Goal: Task Accomplishment & Management: Use online tool/utility

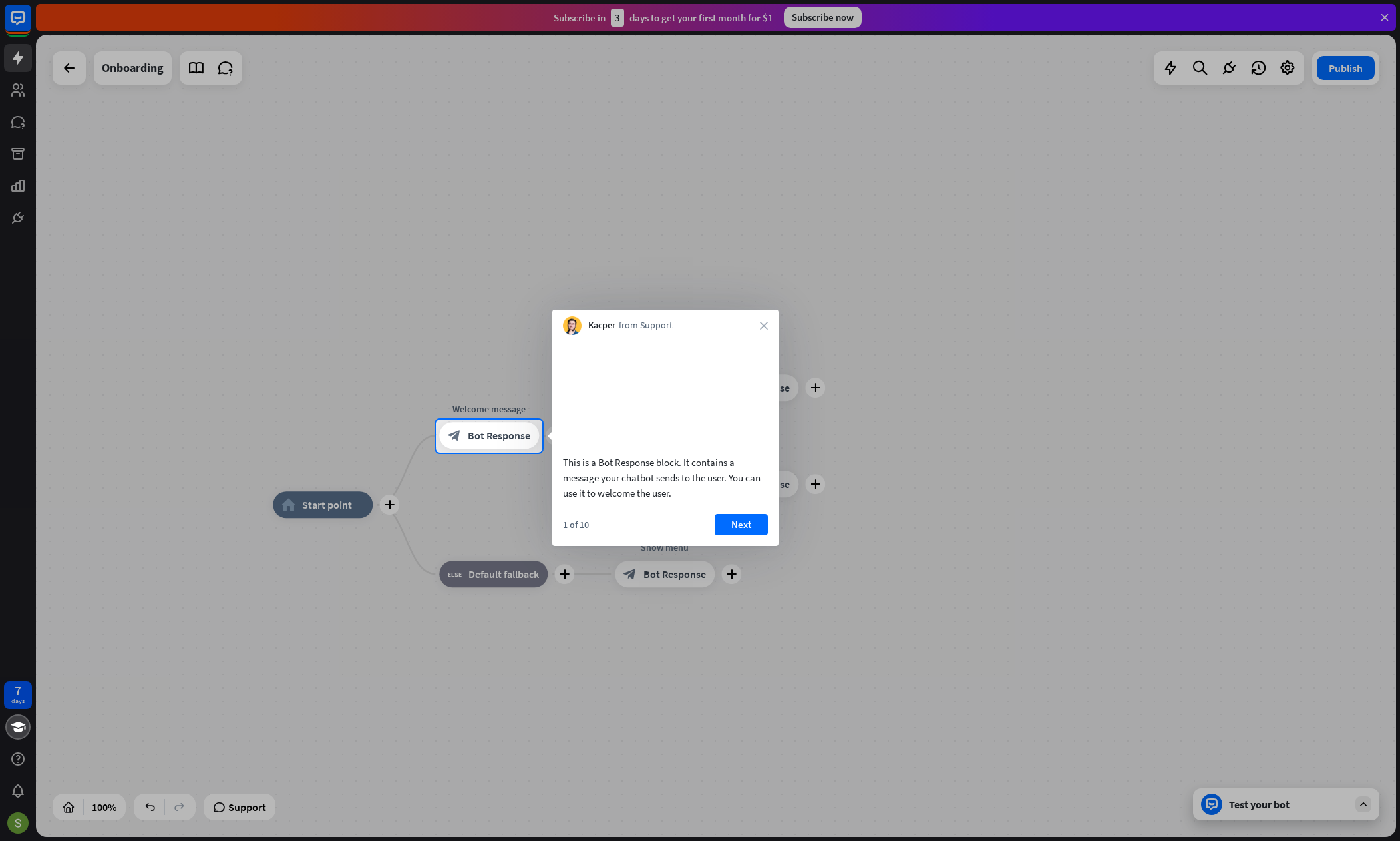
click at [1384, 19] on div at bounding box center [700, 210] width 1400 height 419
click at [69, 66] on div at bounding box center [700, 210] width 1400 height 419
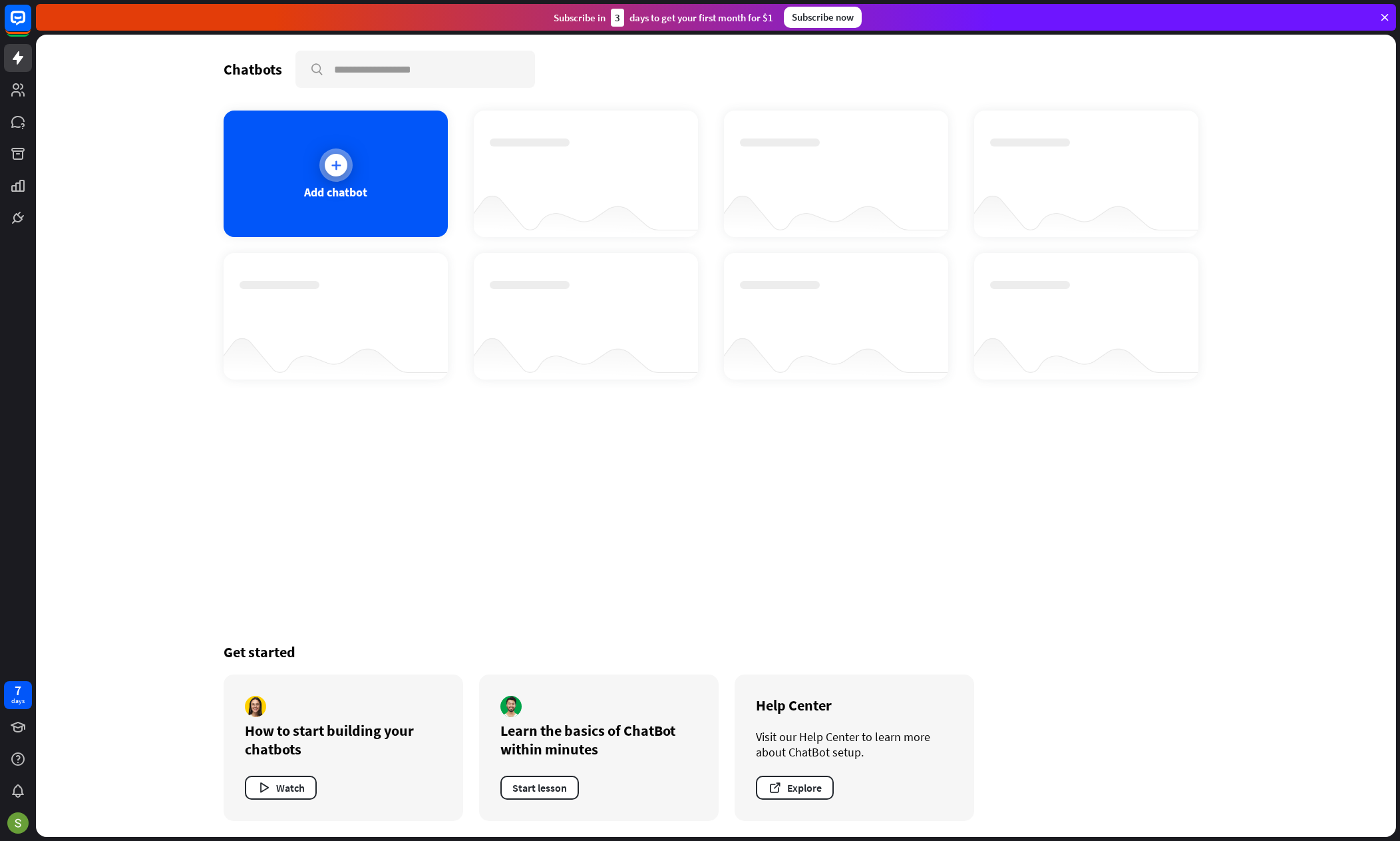
click at [328, 164] on div at bounding box center [335, 165] width 23 height 23
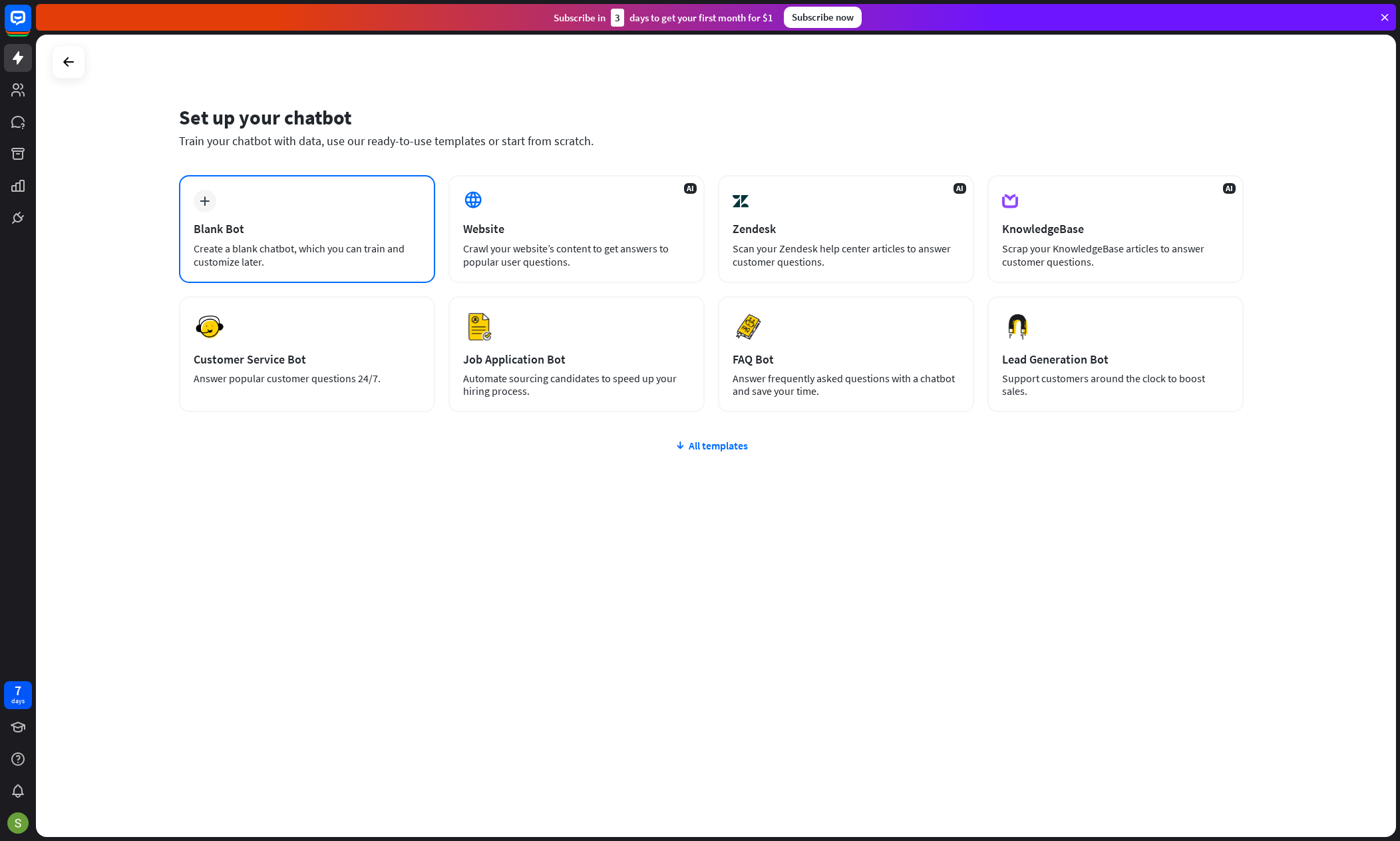
click at [205, 204] on icon "plus" at bounding box center [205, 201] width 10 height 10
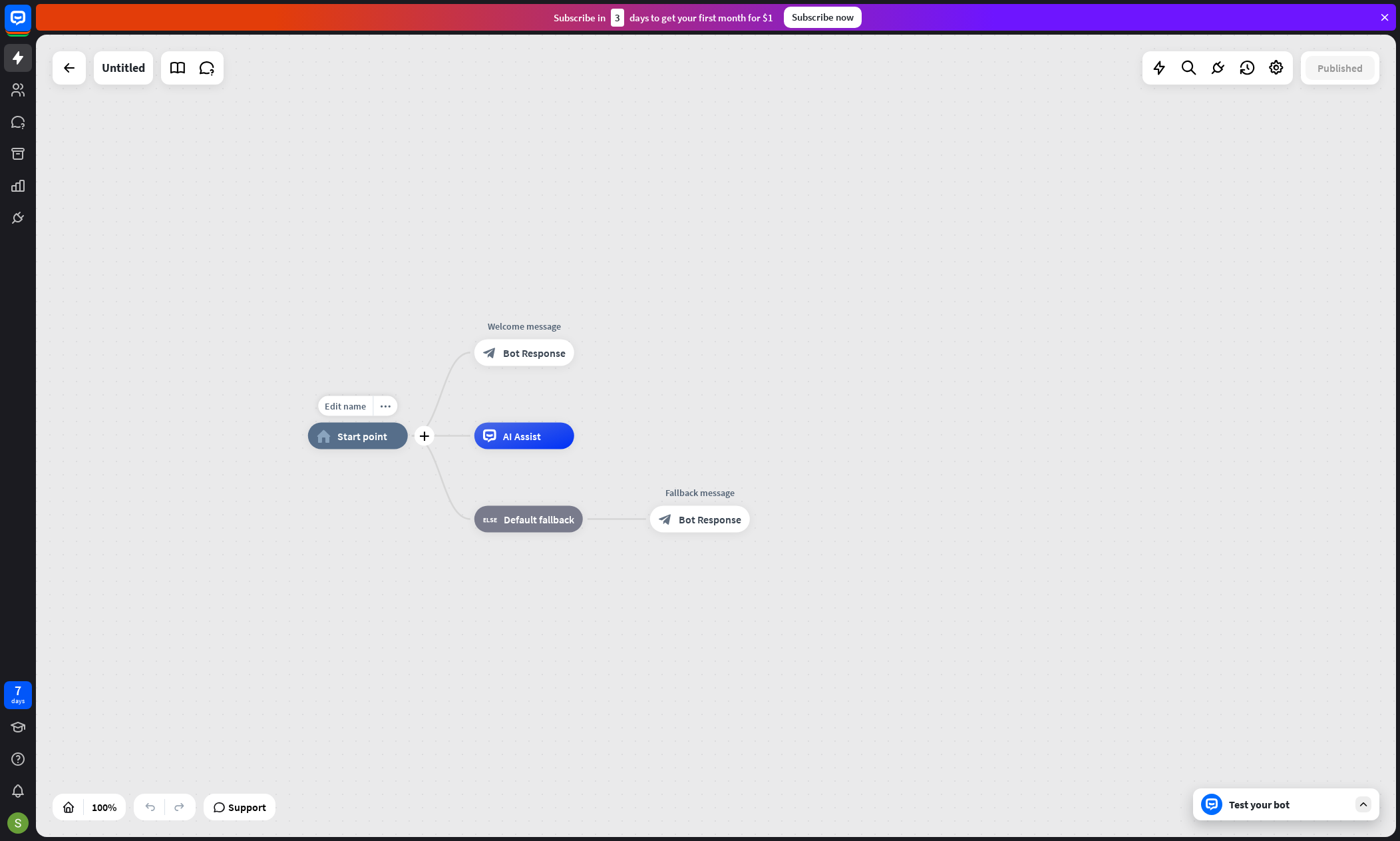
click at [377, 441] on span "Start point" at bounding box center [362, 436] width 50 height 13
click at [72, 68] on icon at bounding box center [68, 67] width 16 height 16
